Goal: Use online tool/utility

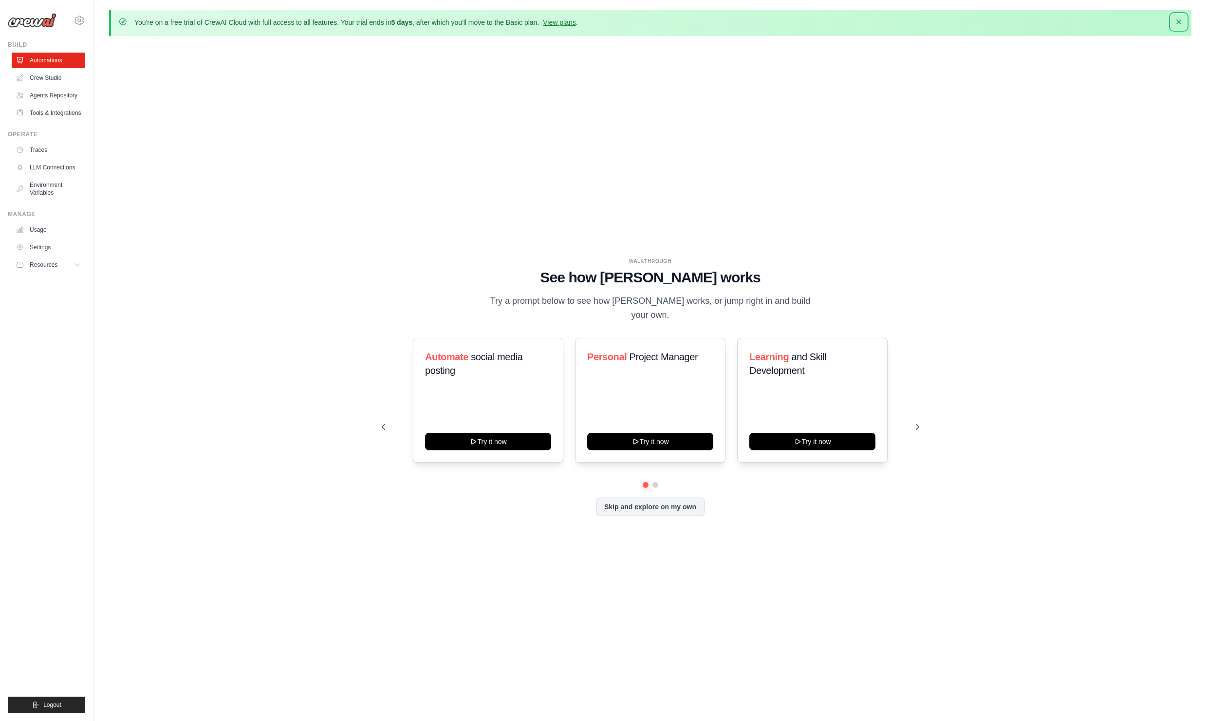
click at [1181, 20] on icon "button" at bounding box center [1179, 21] width 5 height 5
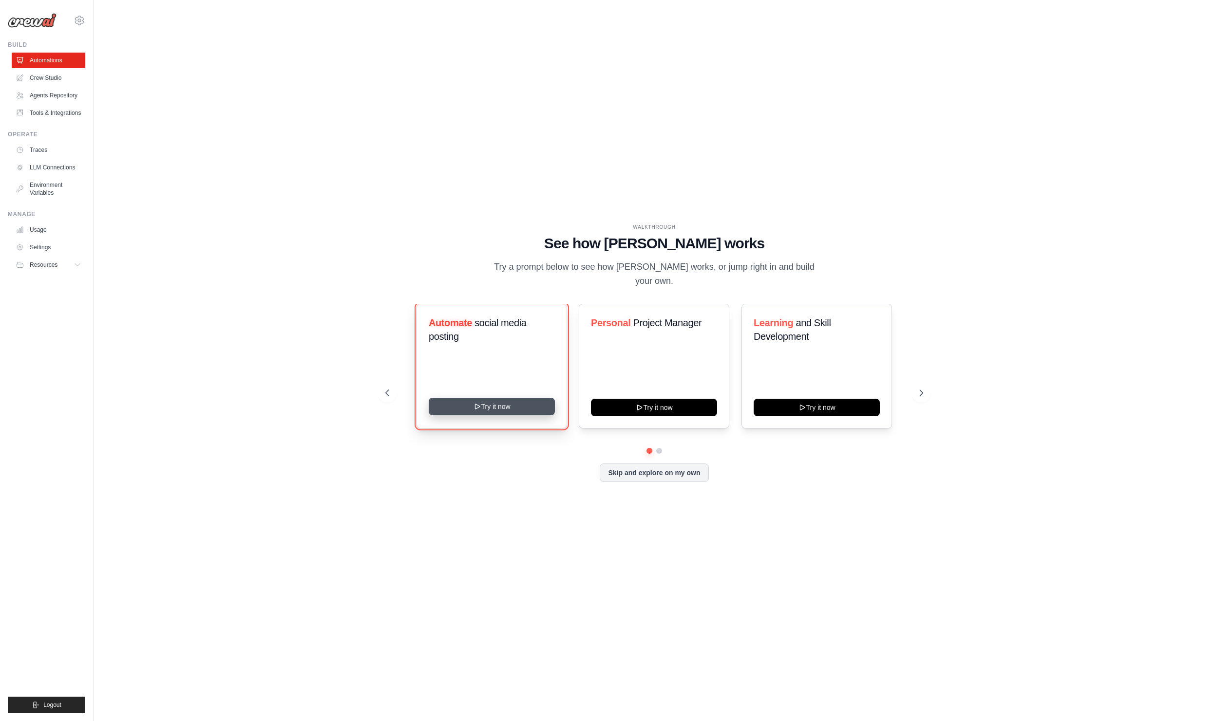
click at [468, 398] on button "Try it now" at bounding box center [492, 407] width 126 height 18
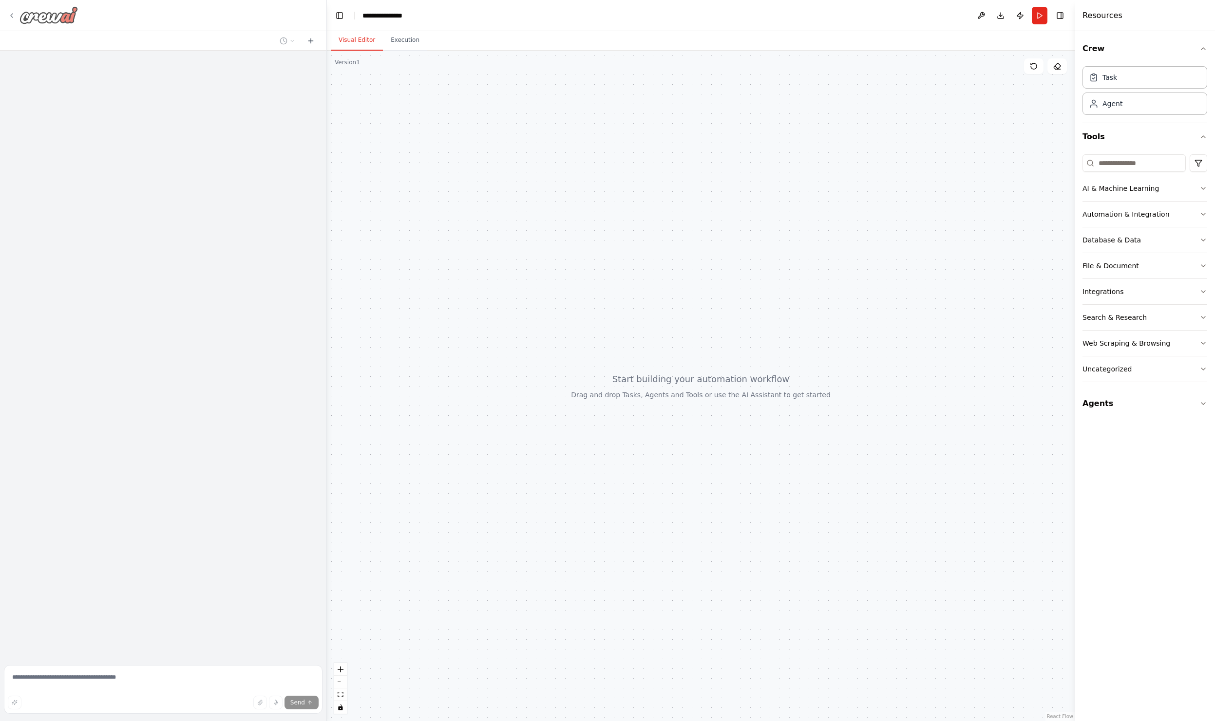
click at [11, 13] on icon at bounding box center [12, 16] width 8 height 8
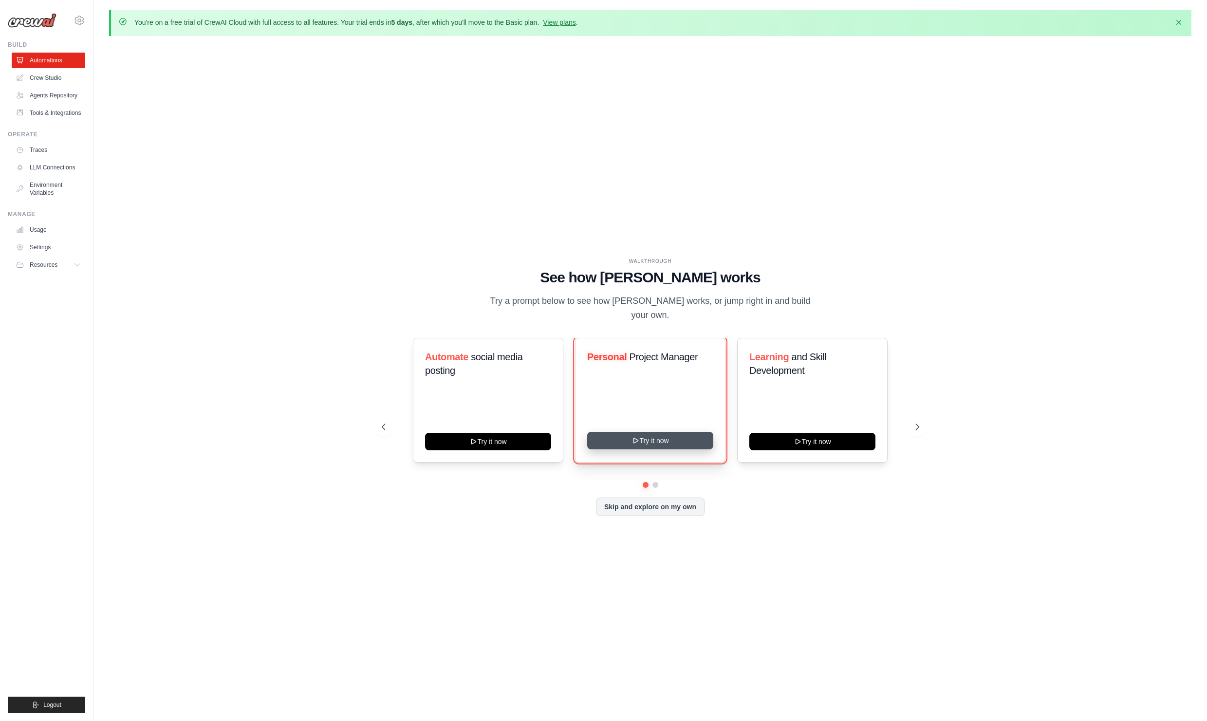
click at [663, 432] on button "Try it now" at bounding box center [650, 441] width 126 height 18
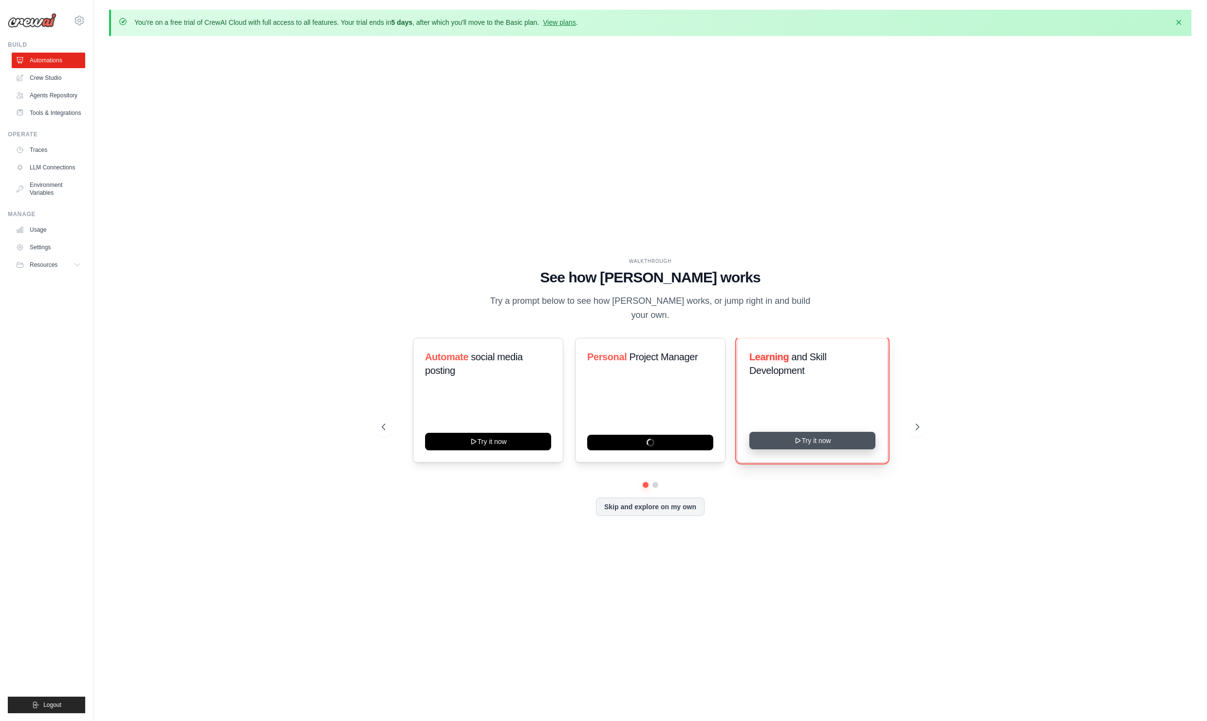
click at [814, 434] on button "Try it now" at bounding box center [812, 441] width 126 height 18
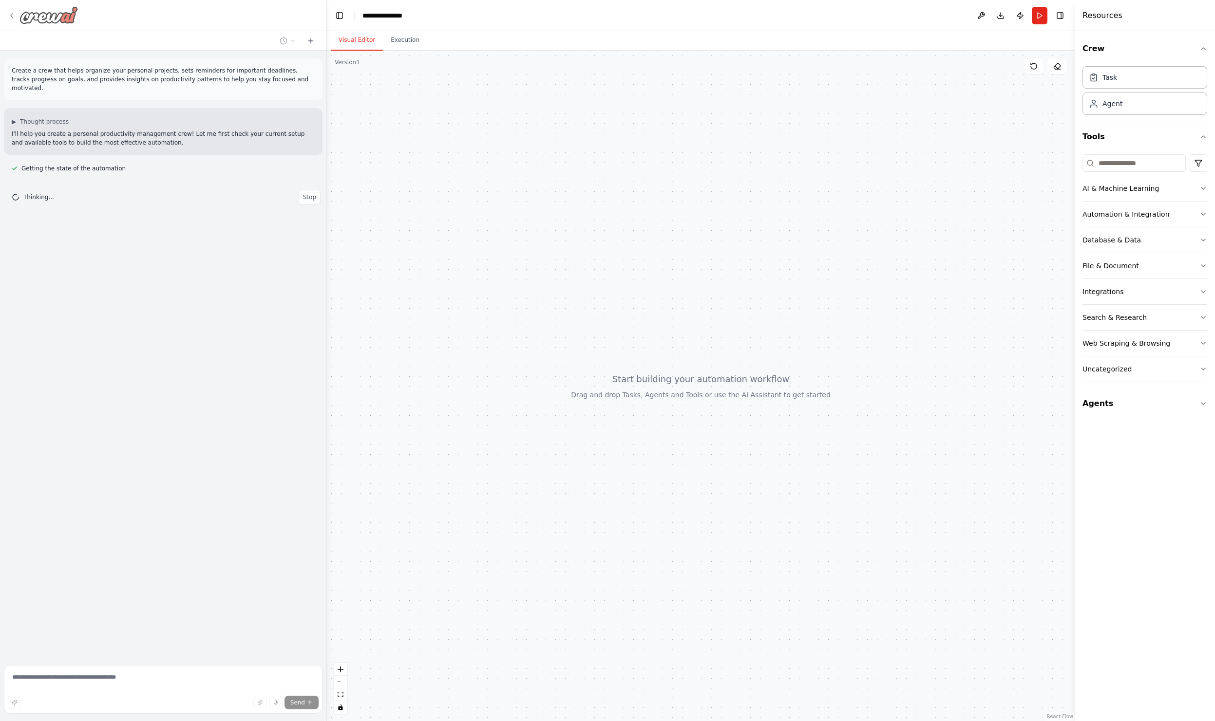
click at [9, 16] on icon at bounding box center [12, 16] width 8 height 8
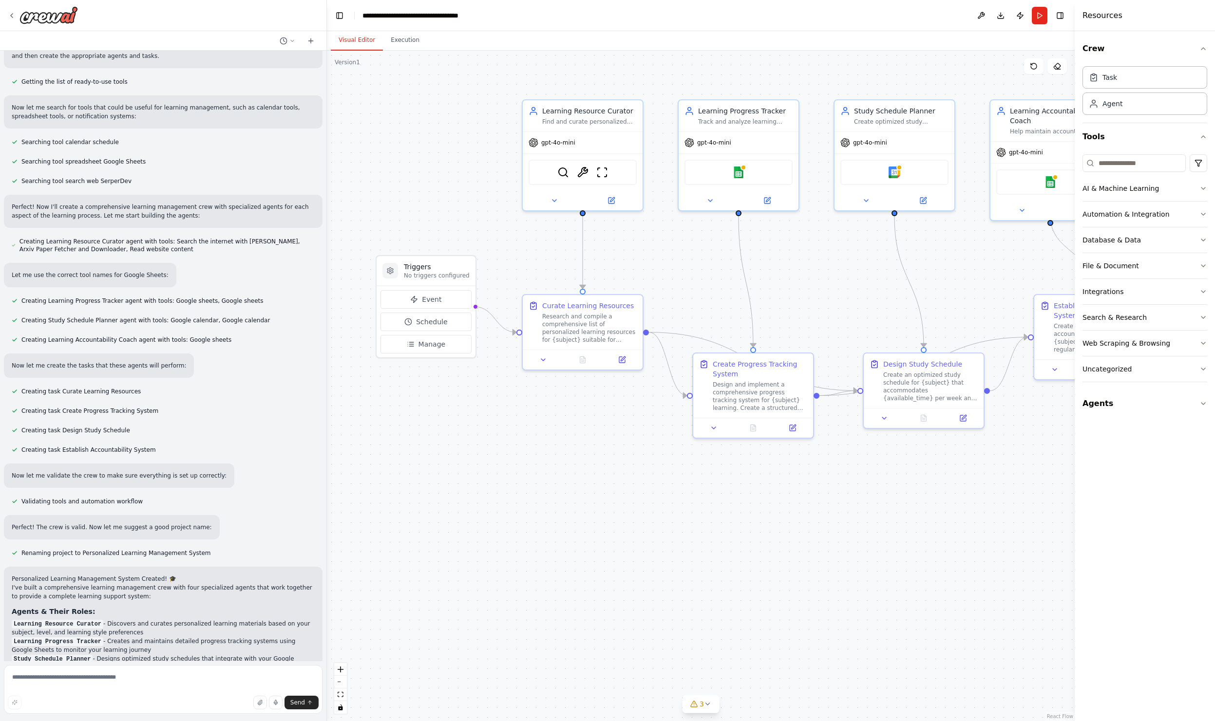
scroll to position [460, 0]
